Goal: Transaction & Acquisition: Book appointment/travel/reservation

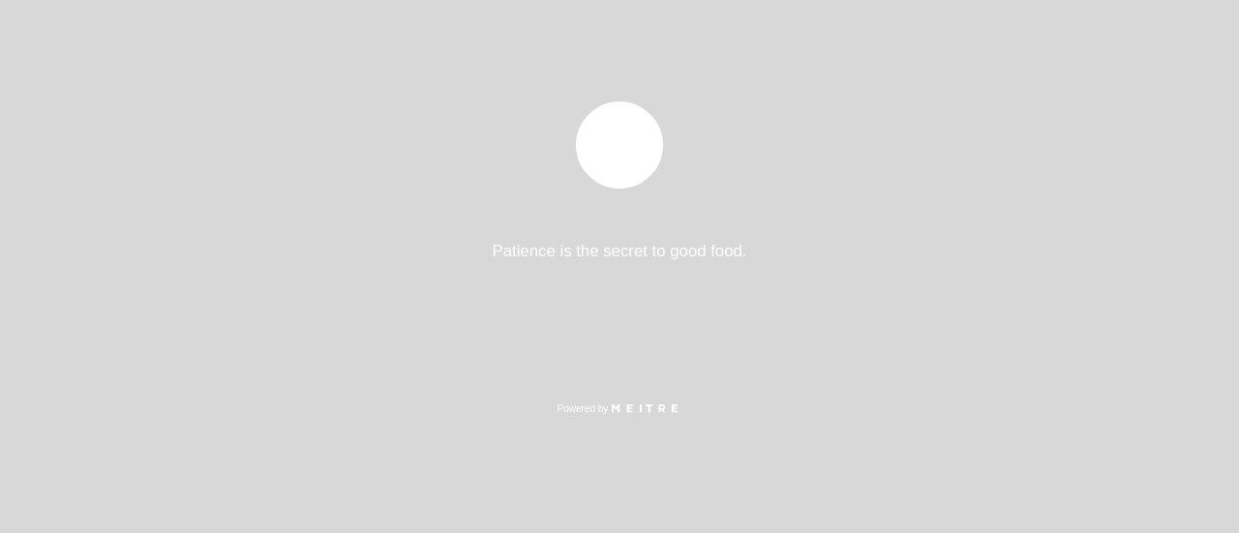
select select "es"
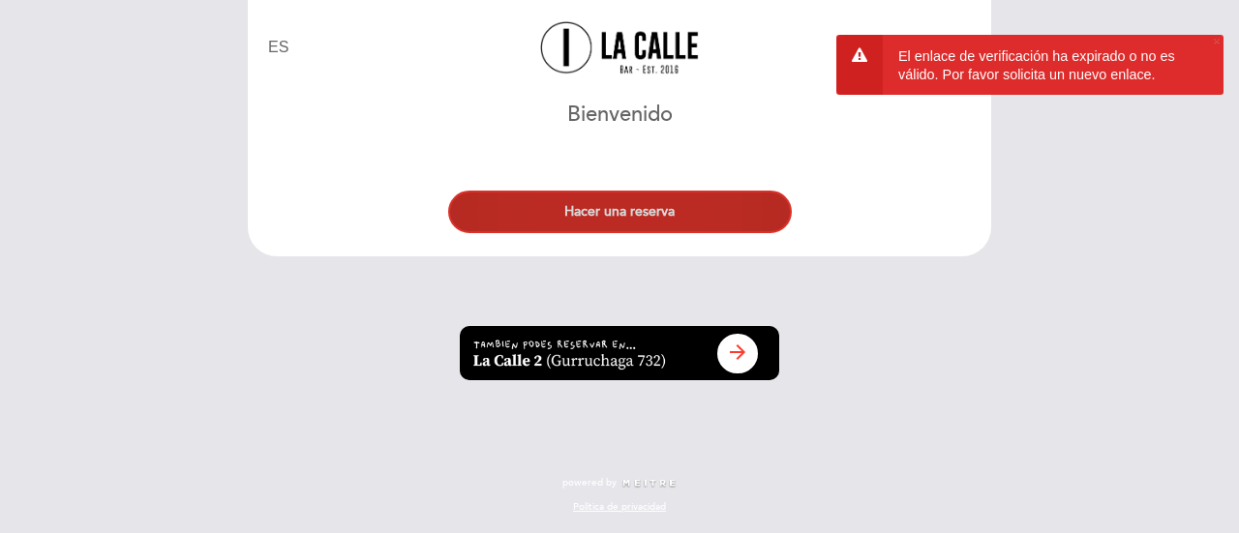
click at [672, 215] on button "Hacer una reserva" at bounding box center [620, 212] width 344 height 43
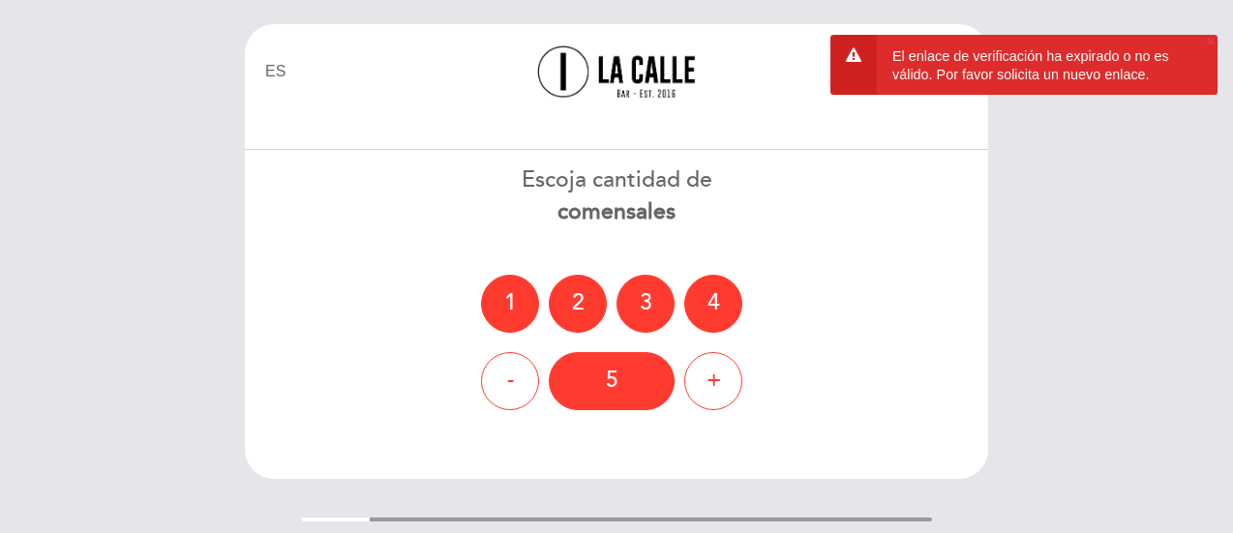
select select "es"
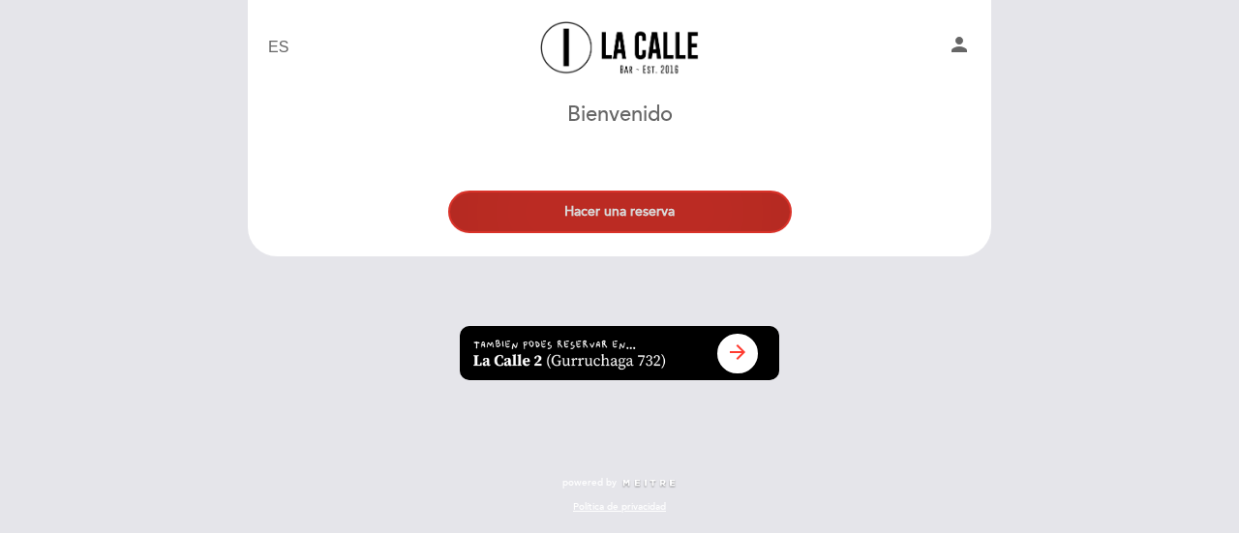
click at [622, 211] on button "Hacer una reserva" at bounding box center [620, 212] width 344 height 43
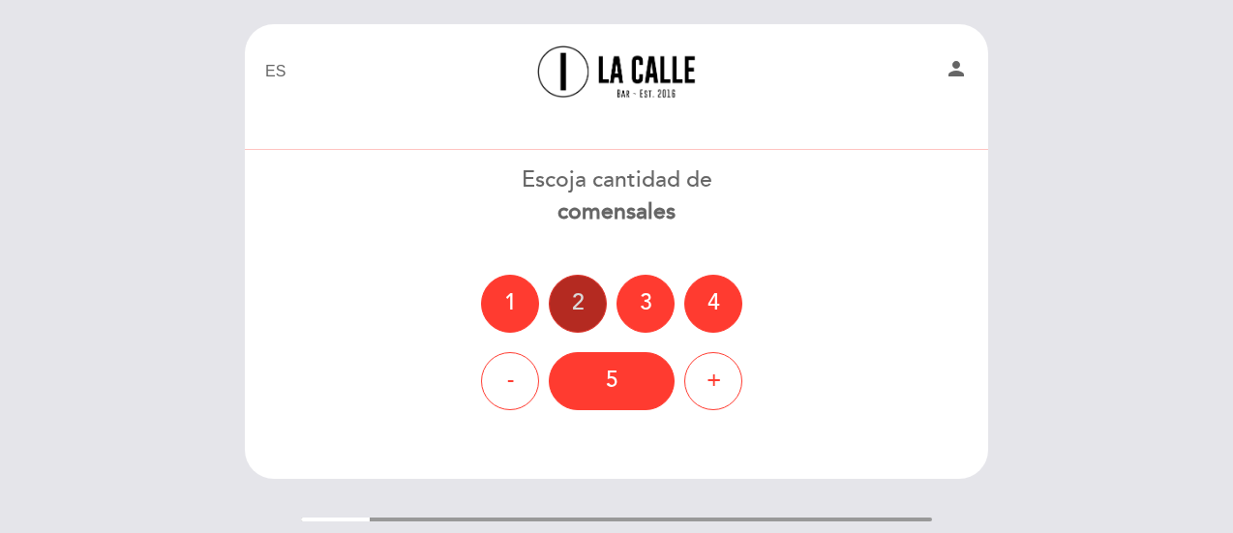
click at [578, 300] on div "2" at bounding box center [578, 304] width 58 height 58
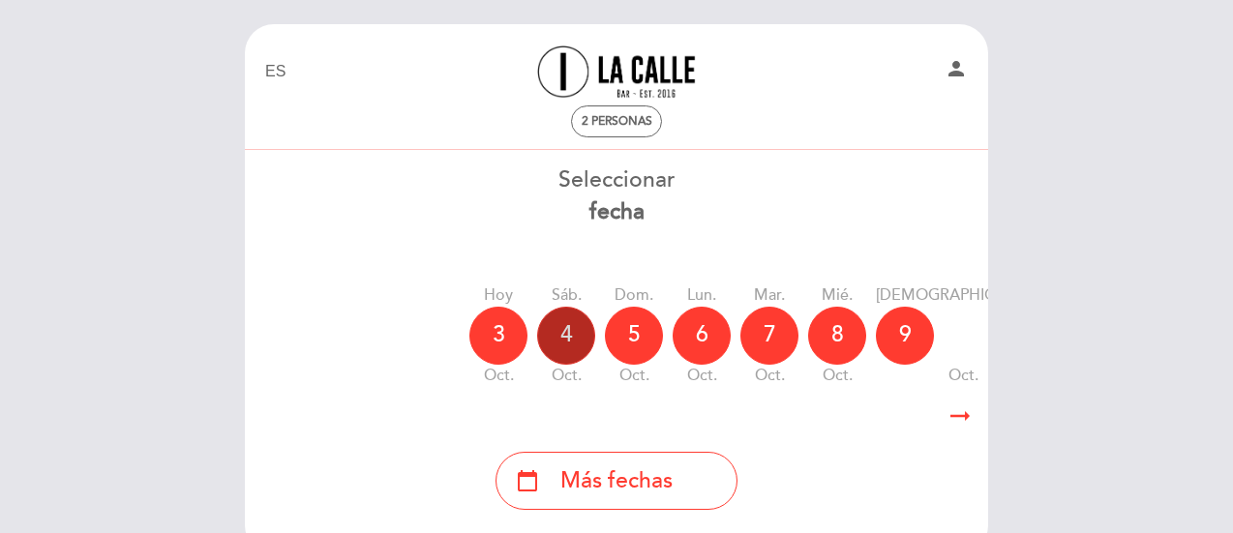
click at [569, 322] on div "4" at bounding box center [566, 336] width 58 height 58
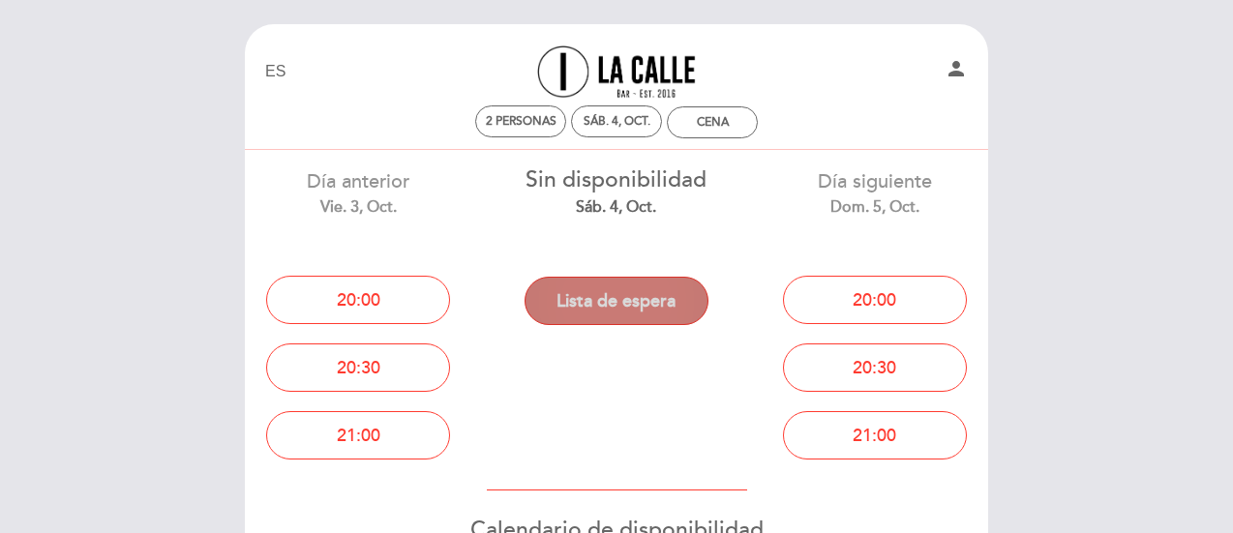
click at [634, 297] on button "Lista de espera" at bounding box center [617, 301] width 184 height 48
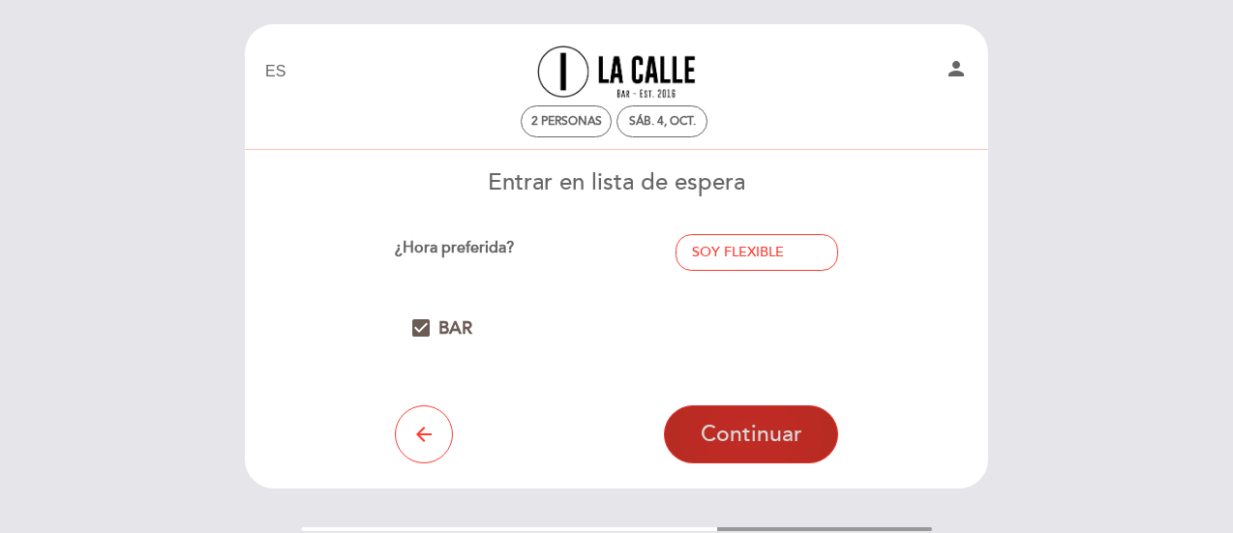
click at [736, 431] on span "Continuar" at bounding box center [752, 434] width 102 height 27
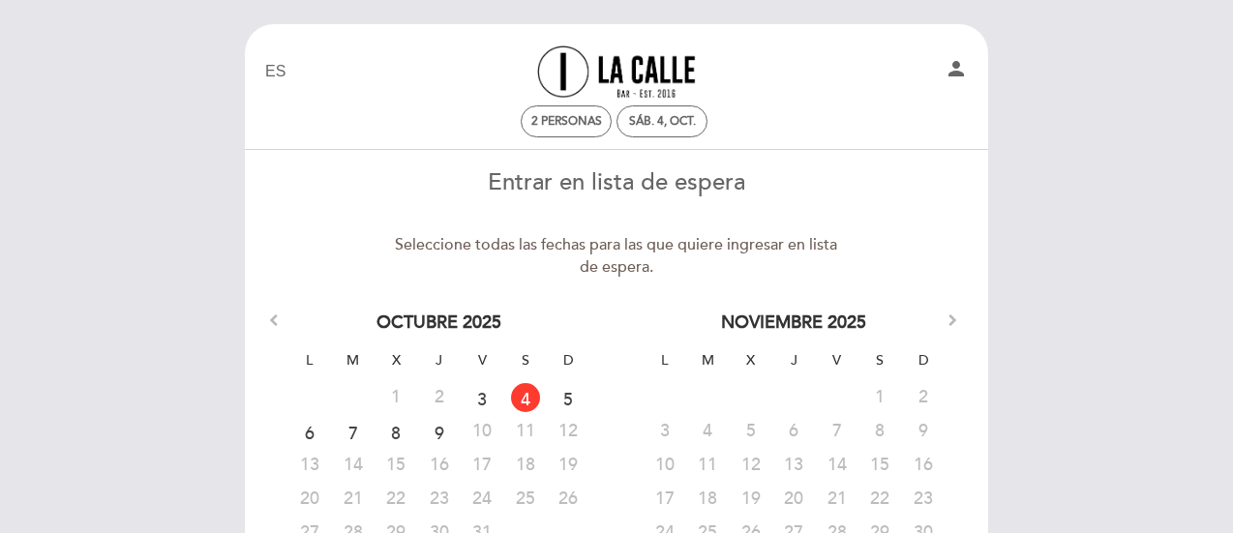
click at [527, 396] on link "4" at bounding box center [525, 397] width 29 height 29
click at [530, 400] on link "4" at bounding box center [525, 397] width 36 height 29
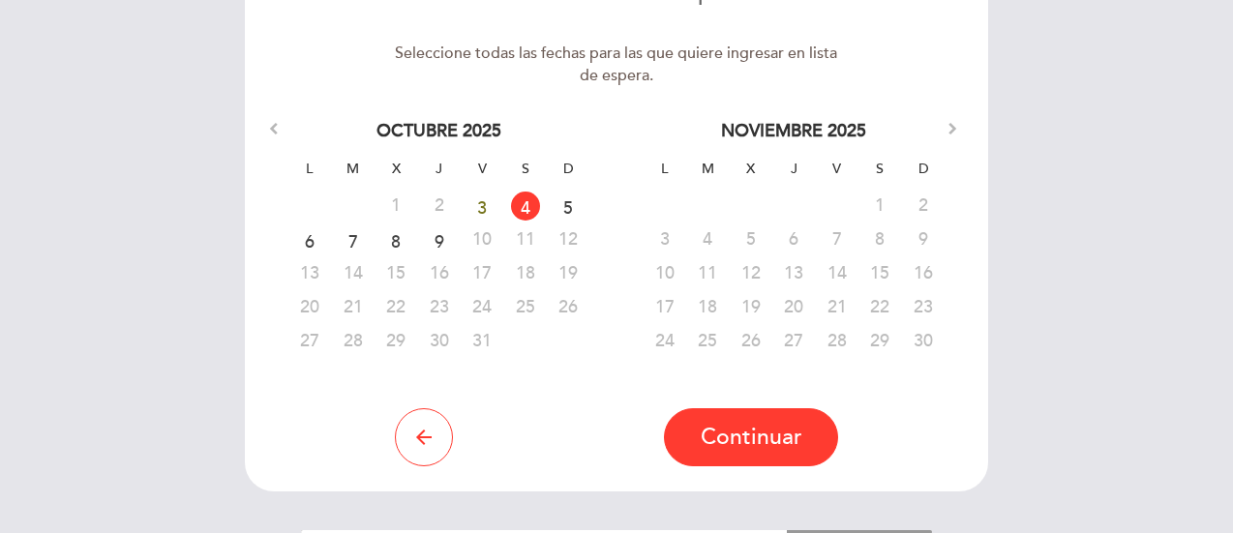
scroll to position [308, 0]
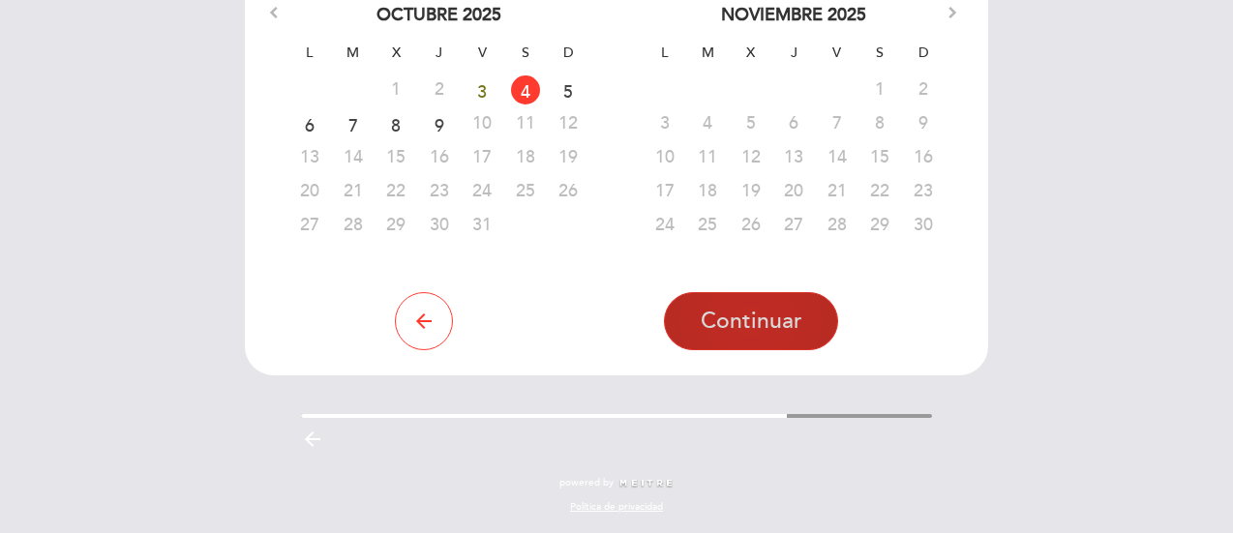
click at [761, 322] on span "Continuar" at bounding box center [752, 321] width 102 height 27
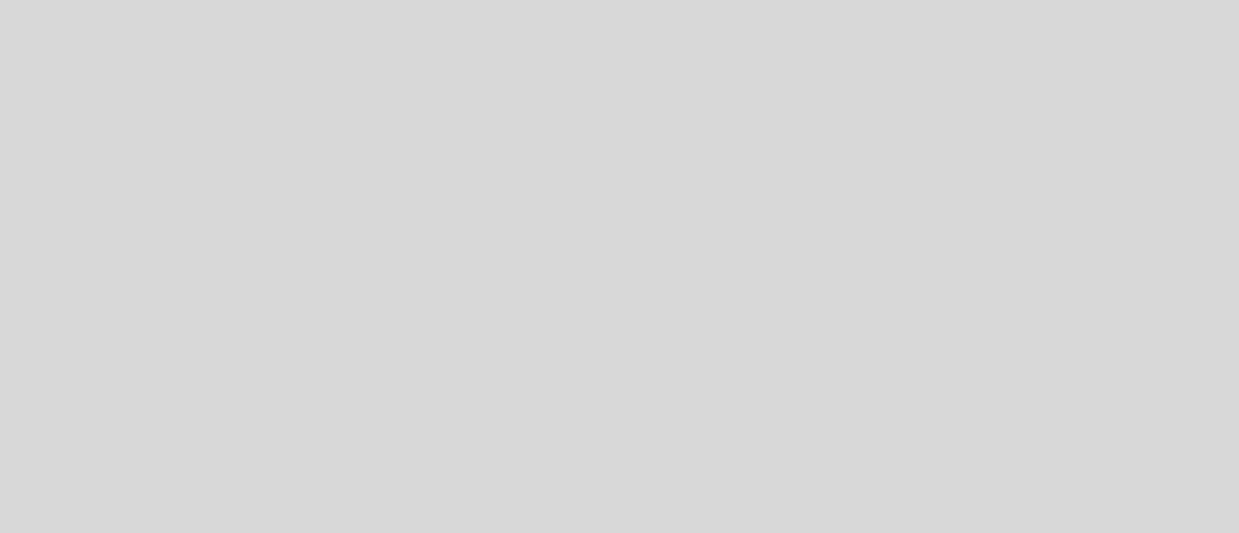
select select "es"
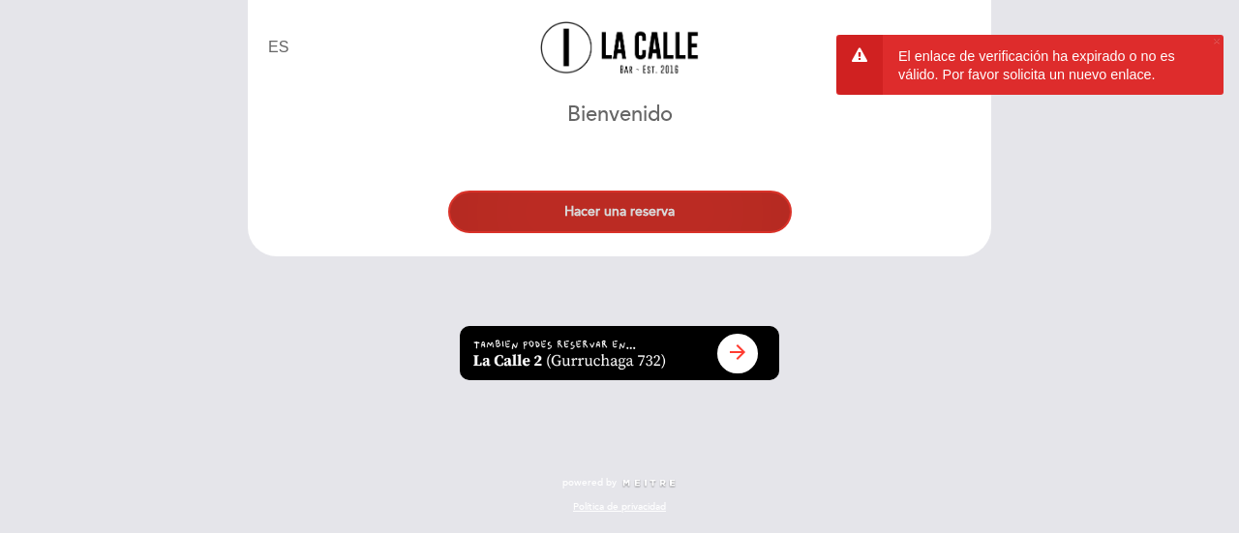
click at [649, 218] on button "Hacer una reserva" at bounding box center [620, 212] width 344 height 43
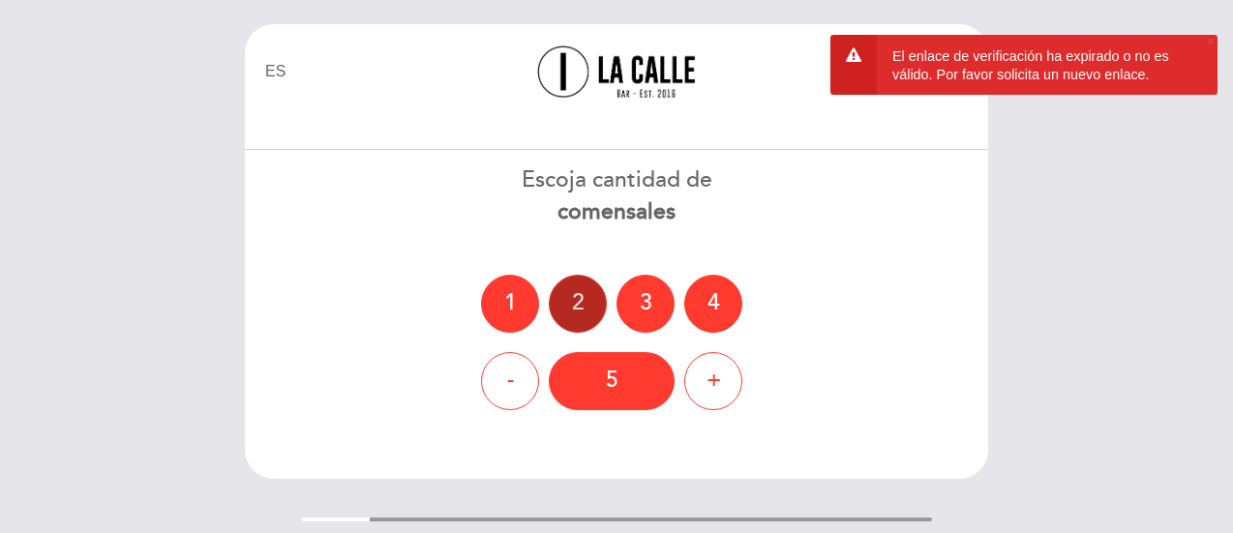
click at [576, 303] on div "2" at bounding box center [578, 304] width 58 height 58
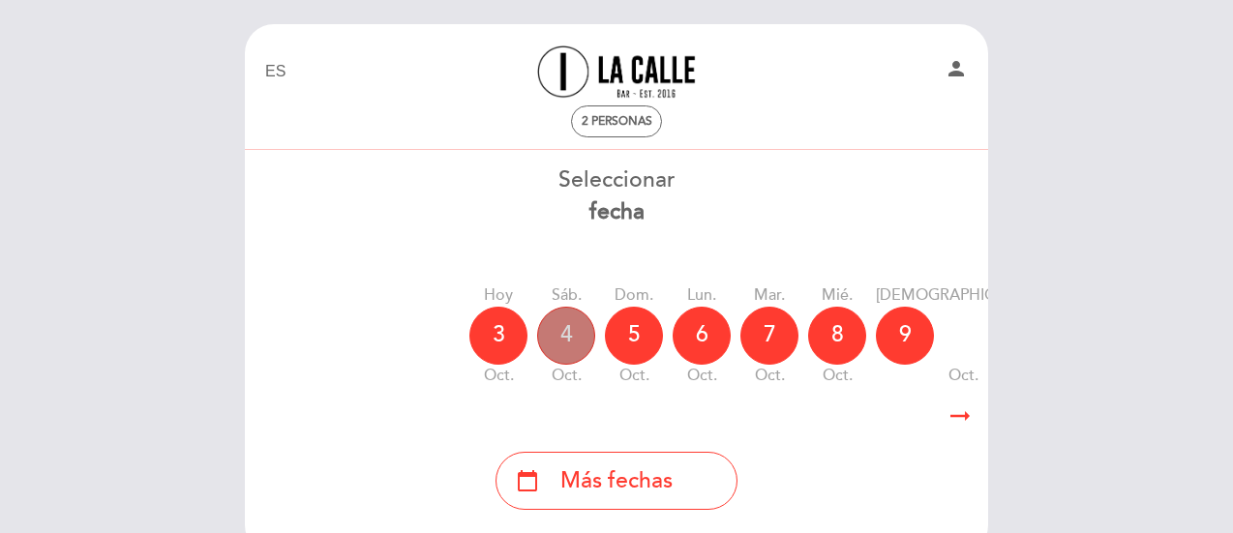
click at [564, 338] on div "4" at bounding box center [566, 336] width 58 height 58
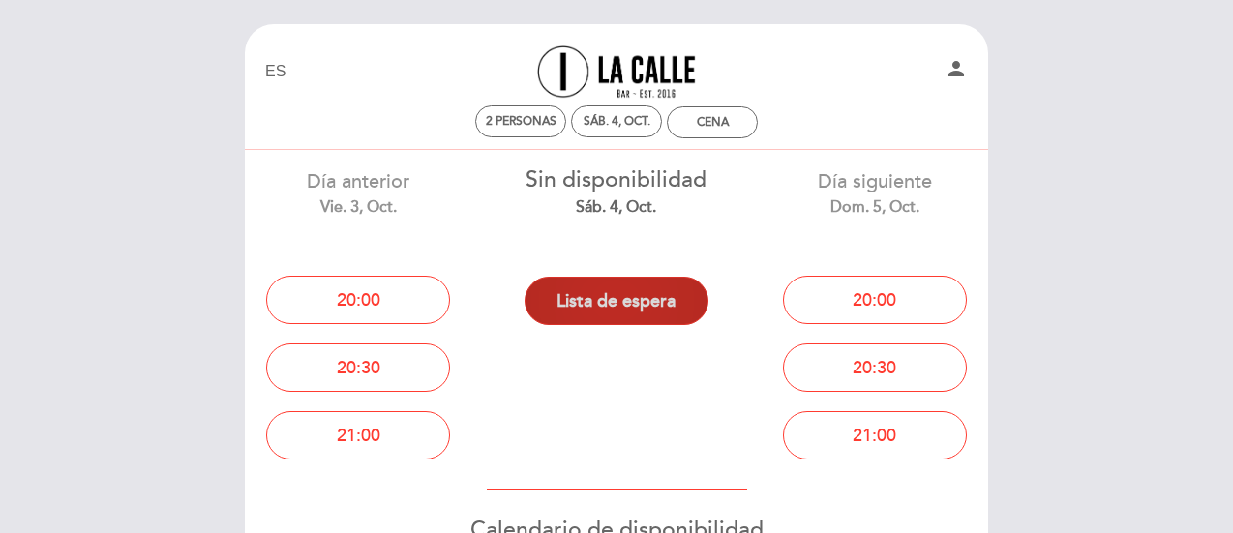
click at [625, 293] on button "Lista de espera" at bounding box center [617, 301] width 184 height 48
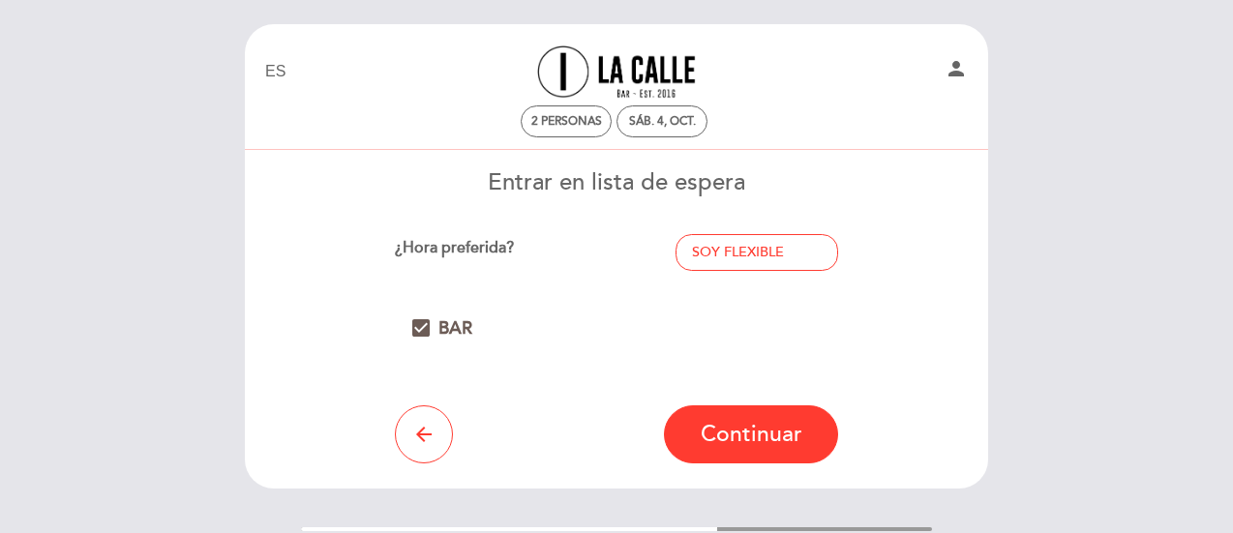
click at [420, 323] on span "check_box" at bounding box center [420, 328] width 23 height 23
click at [418, 315] on div "check_box BAR" at bounding box center [617, 331] width 444 height 59
click at [418, 322] on span "check_box" at bounding box center [420, 328] width 23 height 23
click at [431, 437] on icon "arrow_back" at bounding box center [423, 434] width 23 height 23
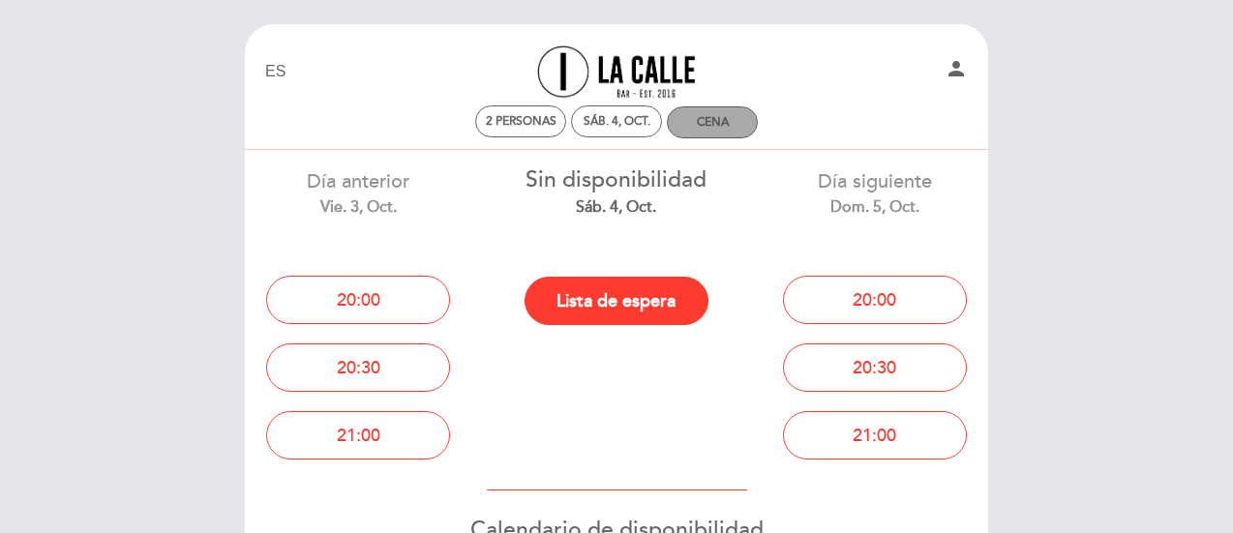
click at [734, 128] on div "Cena" at bounding box center [712, 122] width 89 height 30
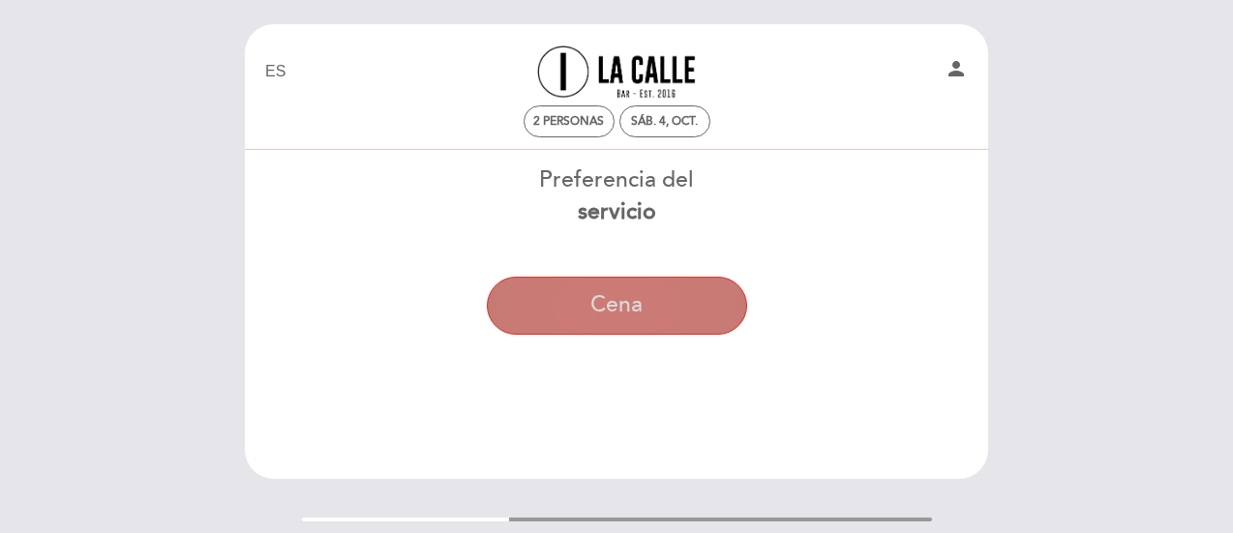
click at [655, 307] on button "Cena" at bounding box center [617, 306] width 260 height 58
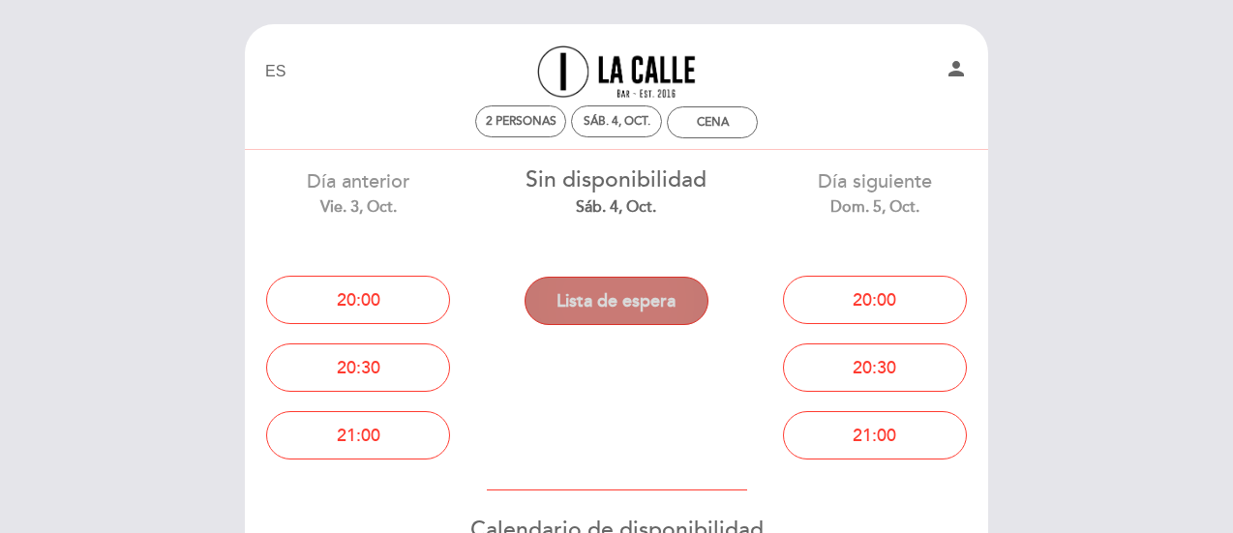
click at [614, 295] on button "Lista de espera" at bounding box center [617, 301] width 184 height 48
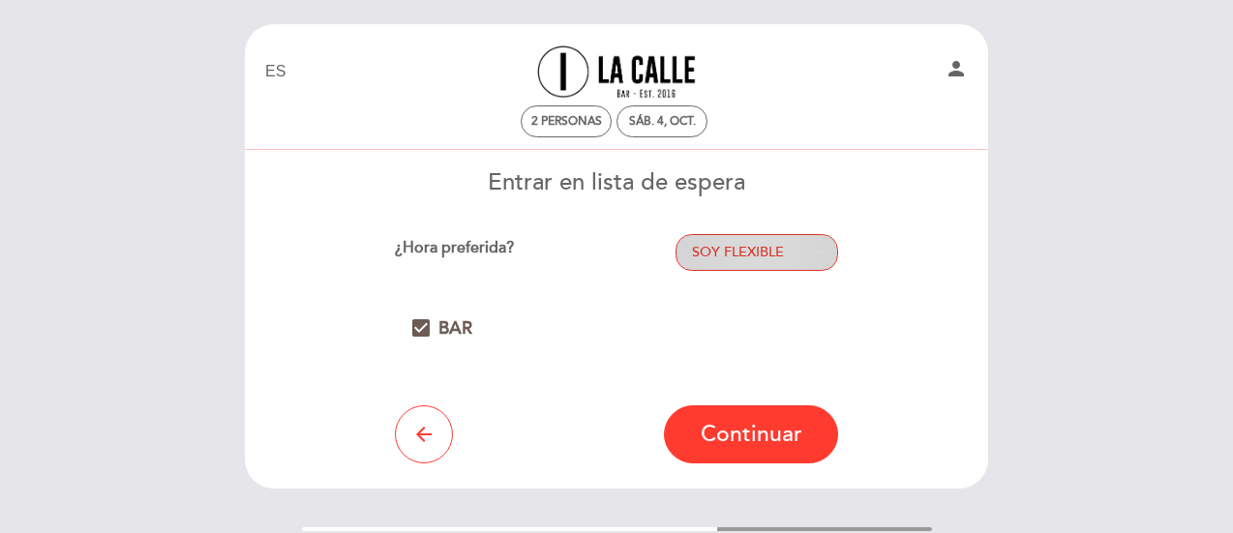
click at [728, 247] on span "SOY FLEXIBLE" at bounding box center [738, 252] width 92 height 16
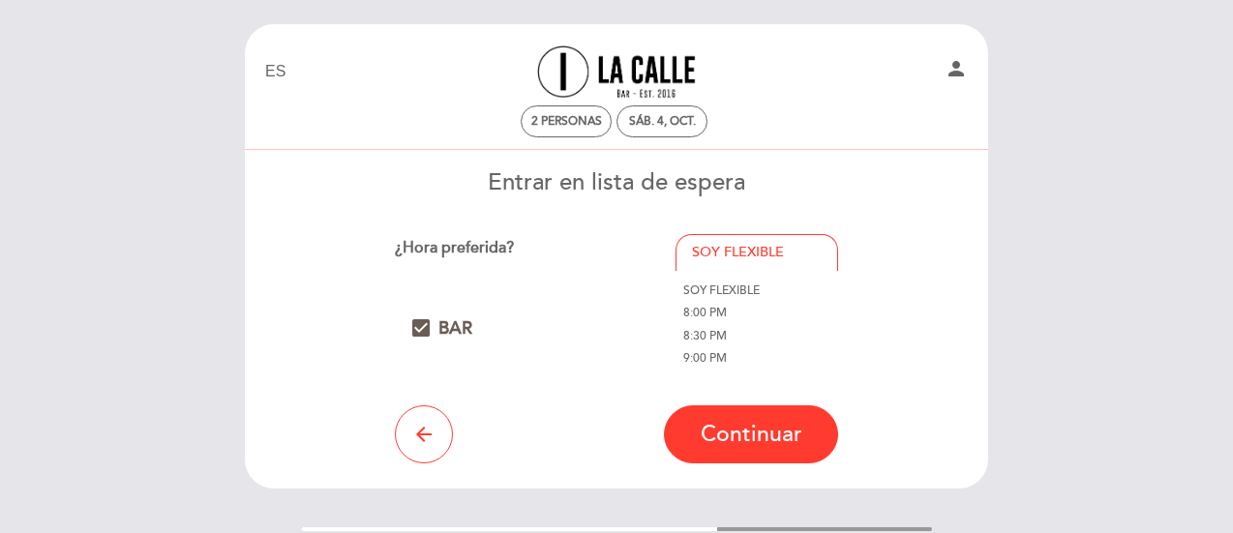
click at [705, 312] on link "8:00 PM" at bounding box center [757, 313] width 163 height 23
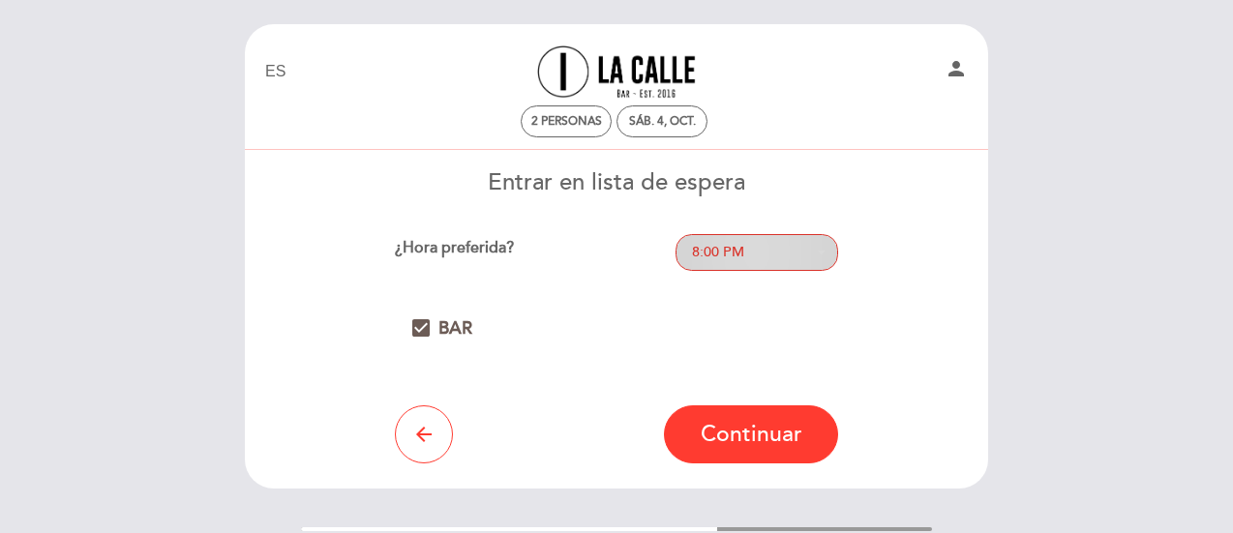
click at [745, 259] on span "8:00 PM" at bounding box center [757, 252] width 130 height 19
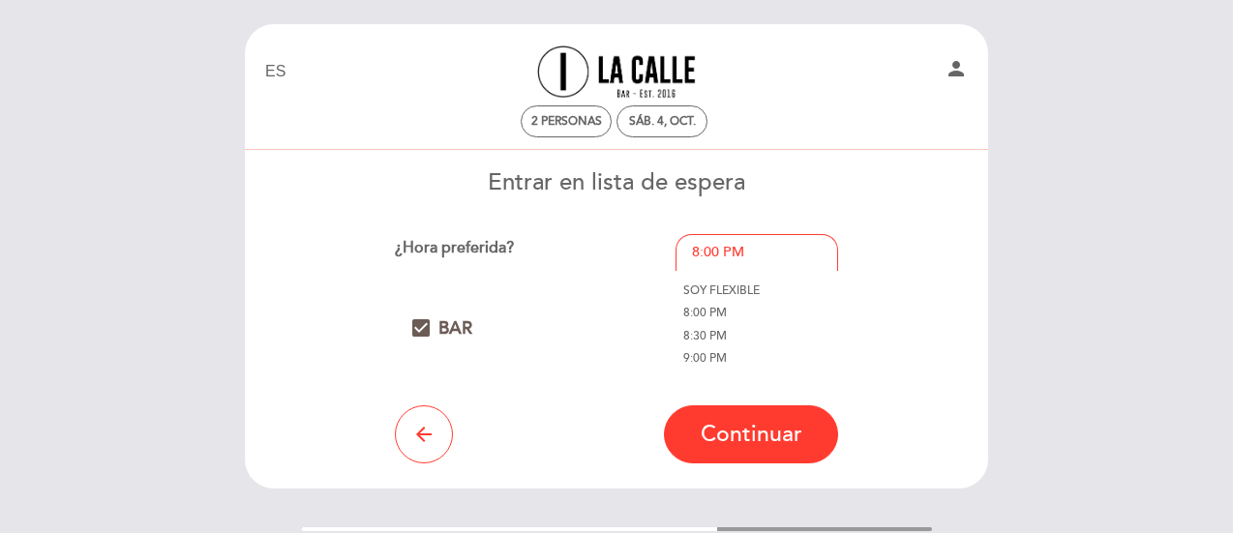
click at [717, 353] on link "9:00 PM" at bounding box center [757, 359] width 163 height 23
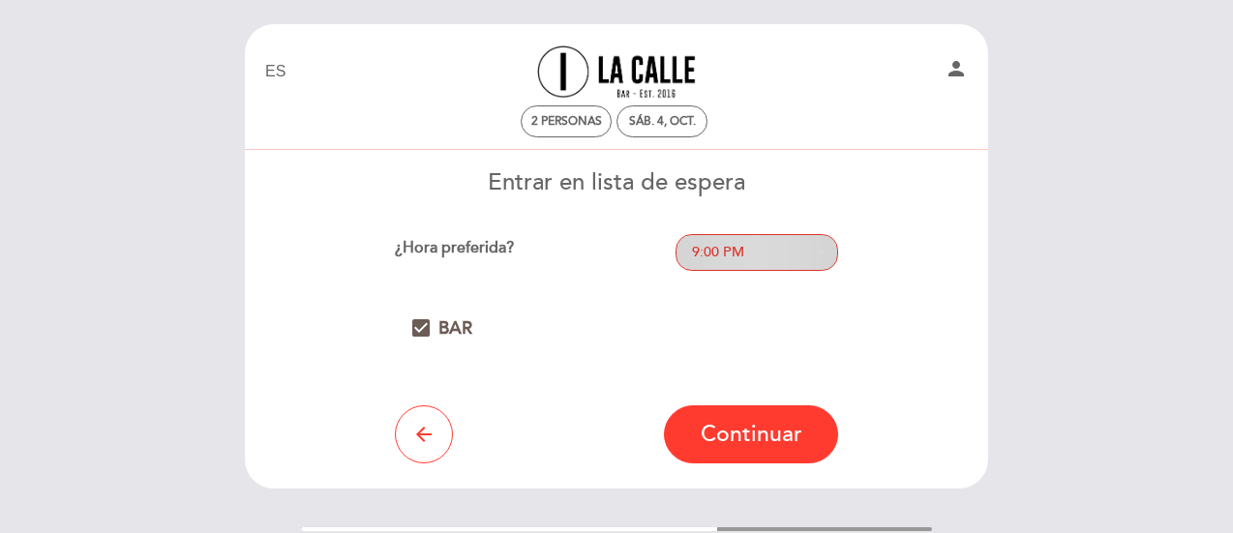
click at [761, 262] on button "9:00 PM - Seleccionar -" at bounding box center [757, 252] width 163 height 37
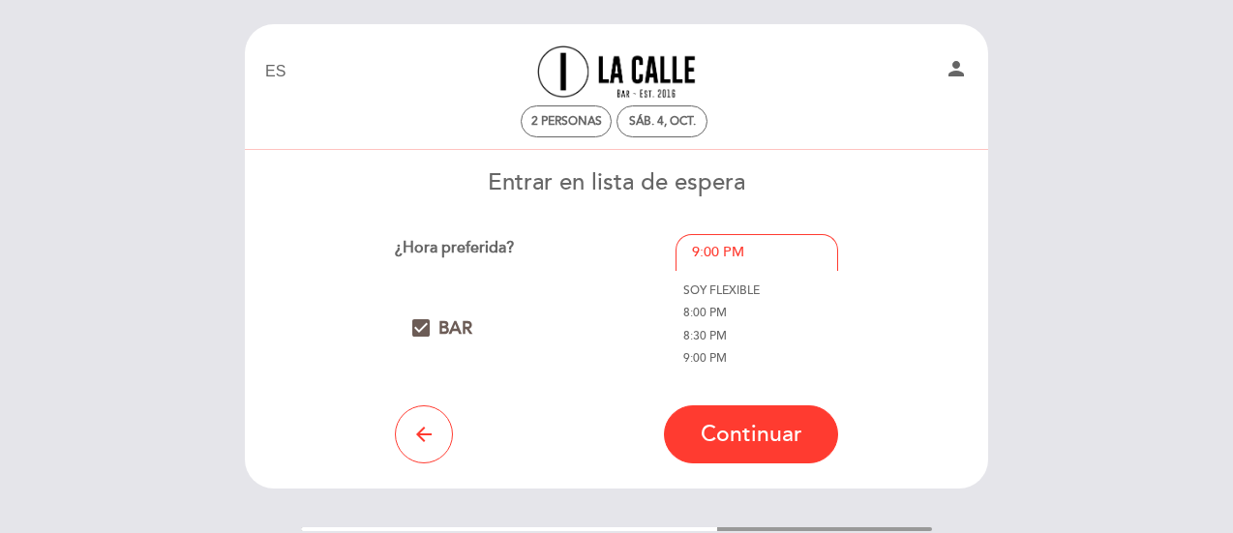
click at [717, 357] on link "9:00 PM" at bounding box center [757, 359] width 163 height 23
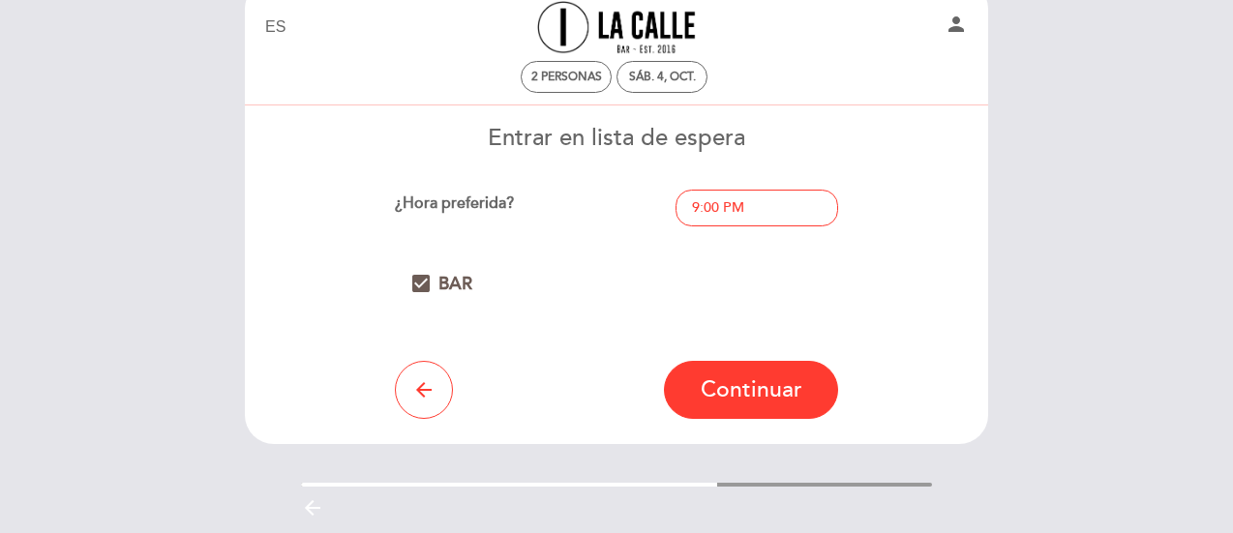
scroll to position [15, 0]
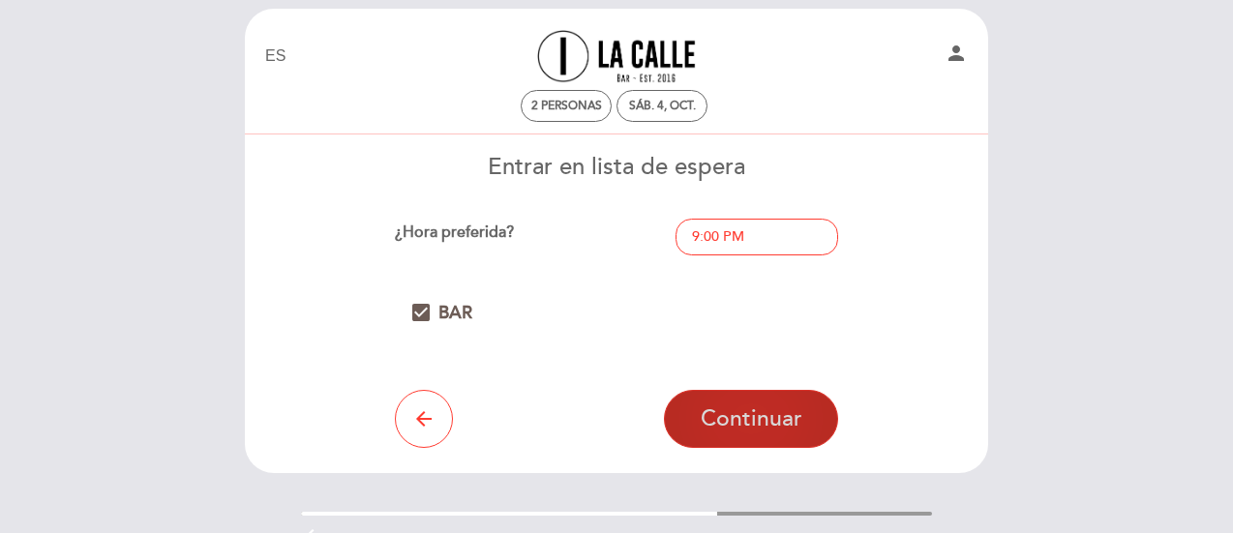
click at [759, 418] on span "Continuar" at bounding box center [752, 419] width 102 height 27
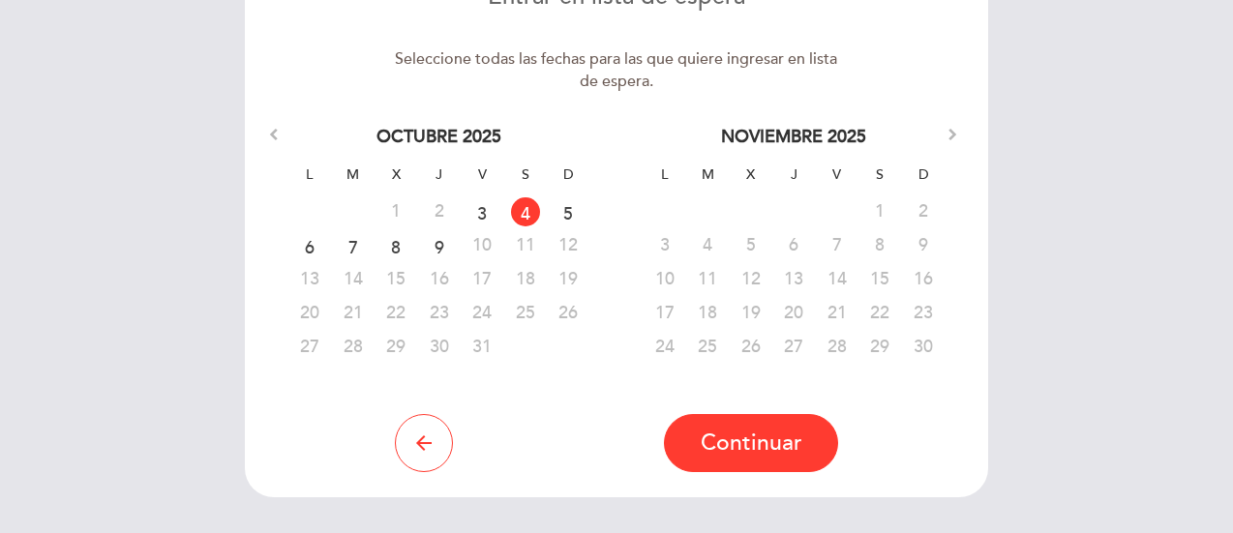
scroll to position [194, 0]
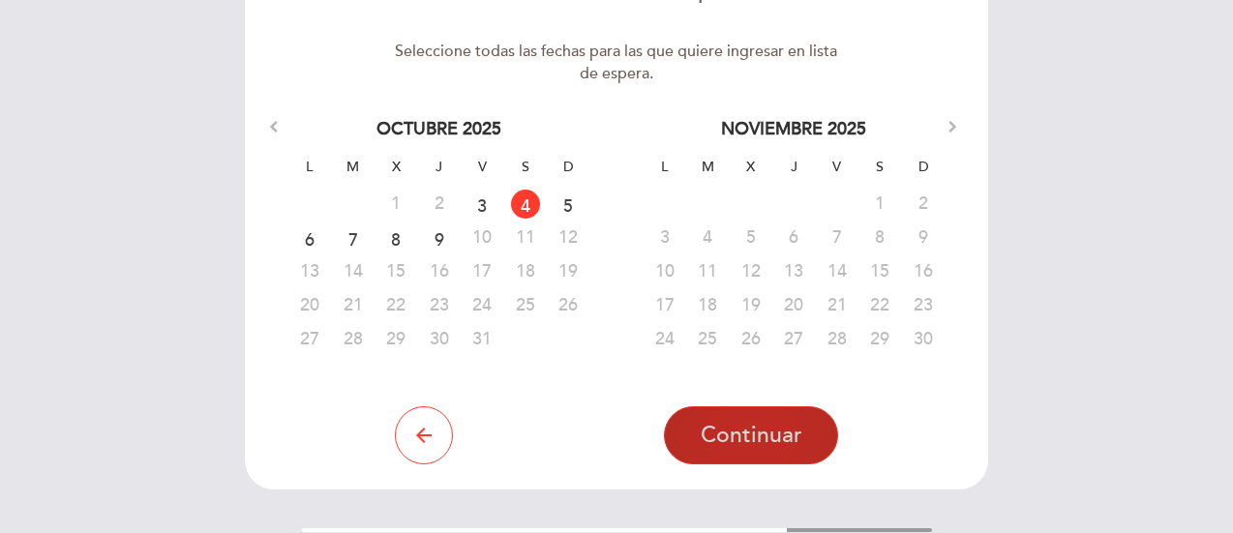
click at [736, 437] on span "Continuar" at bounding box center [752, 435] width 102 height 27
